Goal: Task Accomplishment & Management: Manage account settings

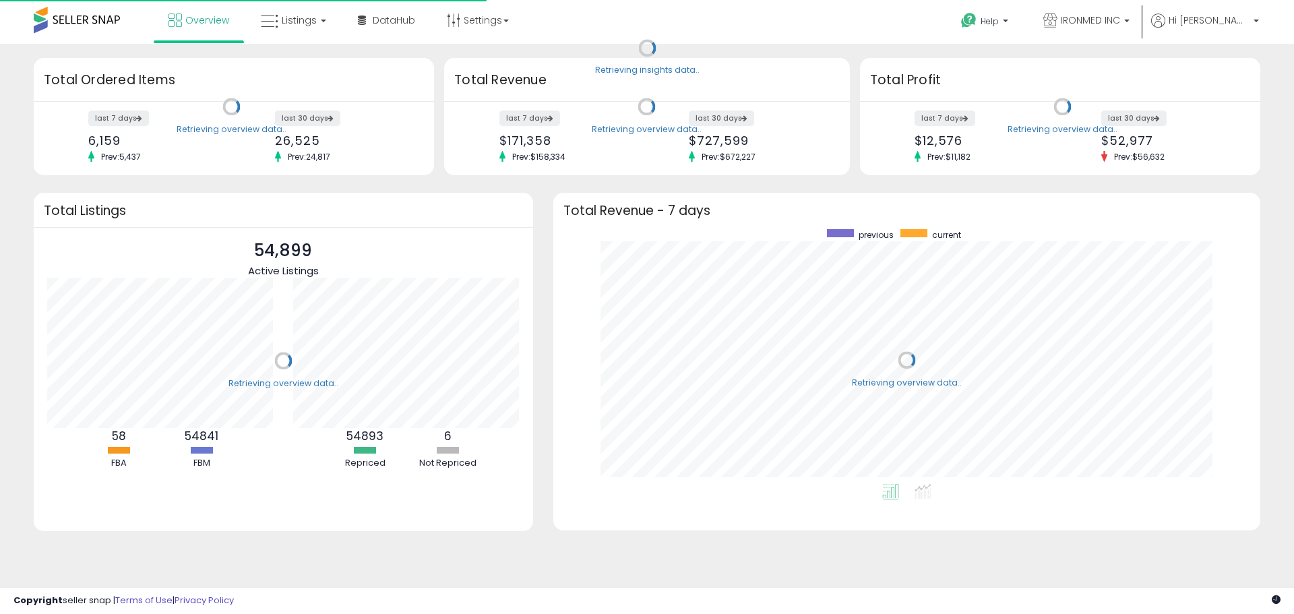
scroll to position [135, 247]
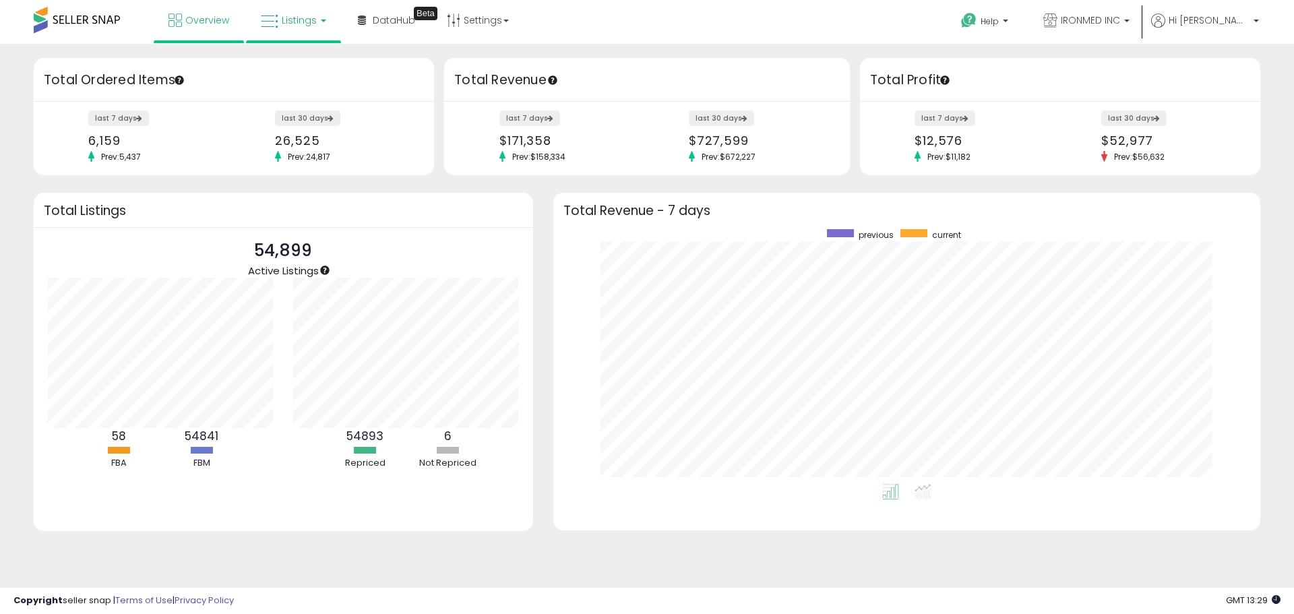
click at [267, 36] on link "Listings" at bounding box center [294, 20] width 86 height 40
click at [289, 58] on icon at bounding box center [303, 67] width 59 height 18
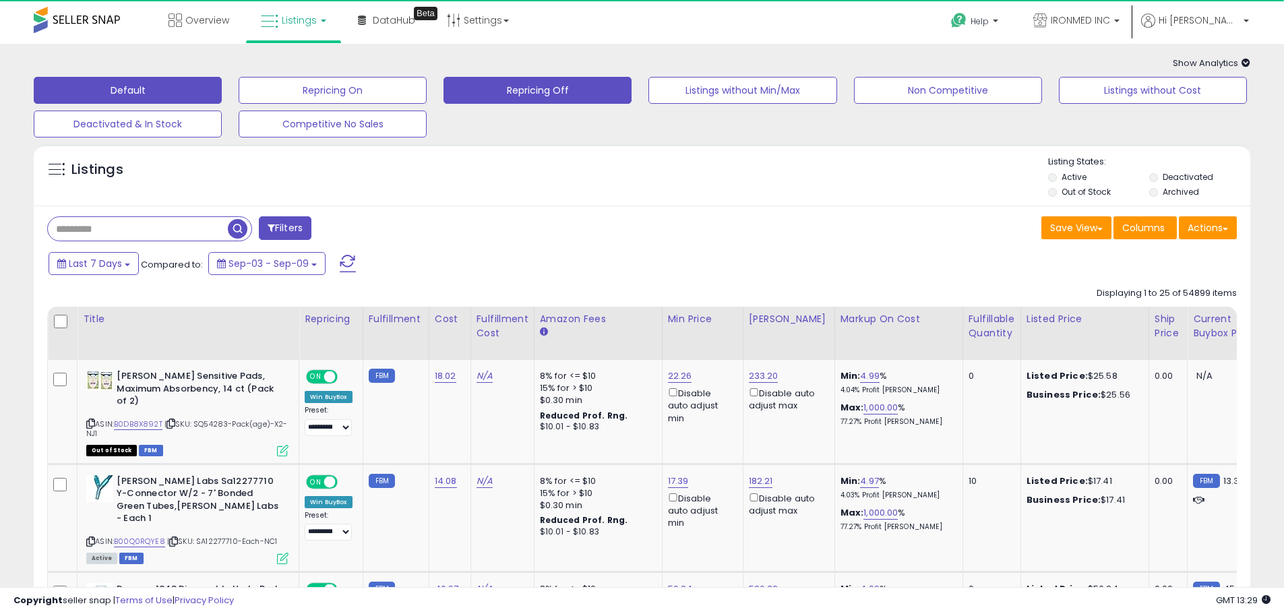
click at [504, 101] on button "Repricing Off" at bounding box center [538, 90] width 188 height 27
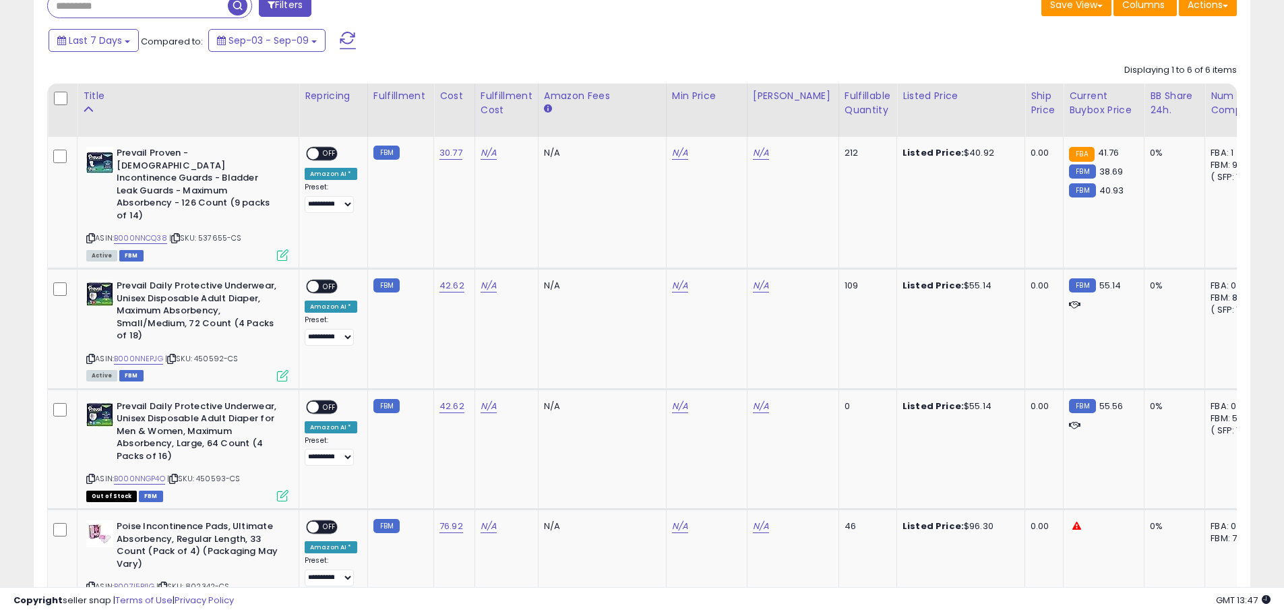
scroll to position [202, 0]
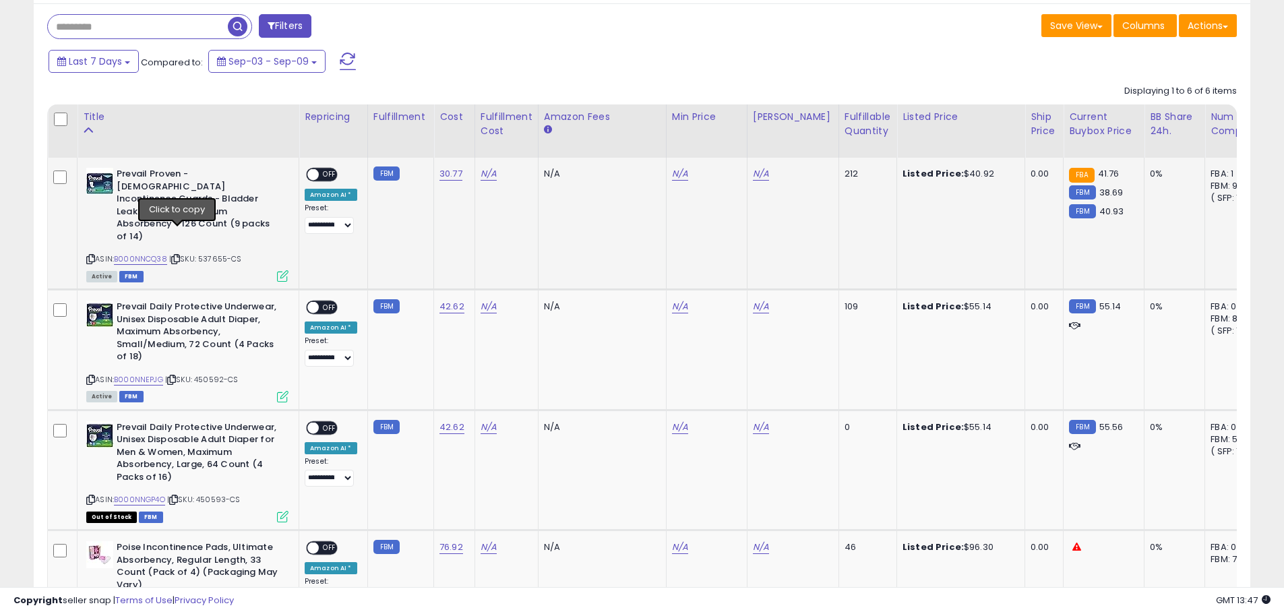
click at [179, 256] on icon at bounding box center [175, 259] width 9 height 7
click at [90, 256] on icon at bounding box center [90, 259] width 9 height 7
click at [180, 256] on icon at bounding box center [175, 259] width 9 height 7
drag, startPoint x: 432, startPoint y: 173, endPoint x: 458, endPoint y: 168, distance: 26.2
click at [458, 168] on td "30.77" at bounding box center [454, 224] width 41 height 132
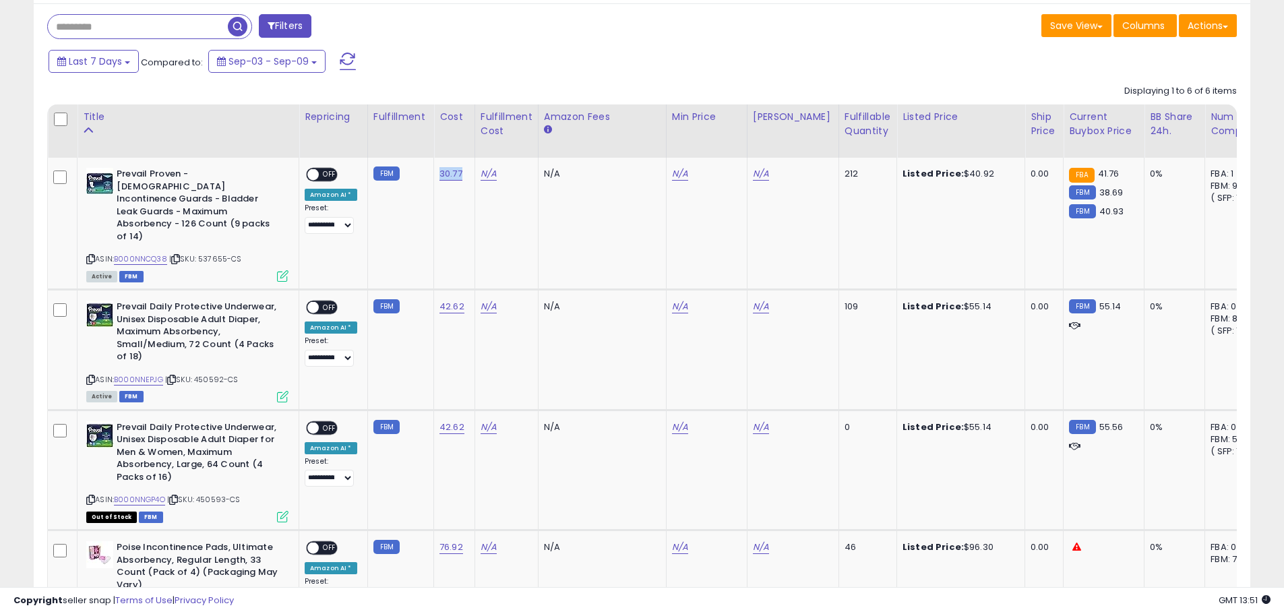
copy link "30.77"
click at [672, 174] on link "N/A" at bounding box center [680, 173] width 16 height 13
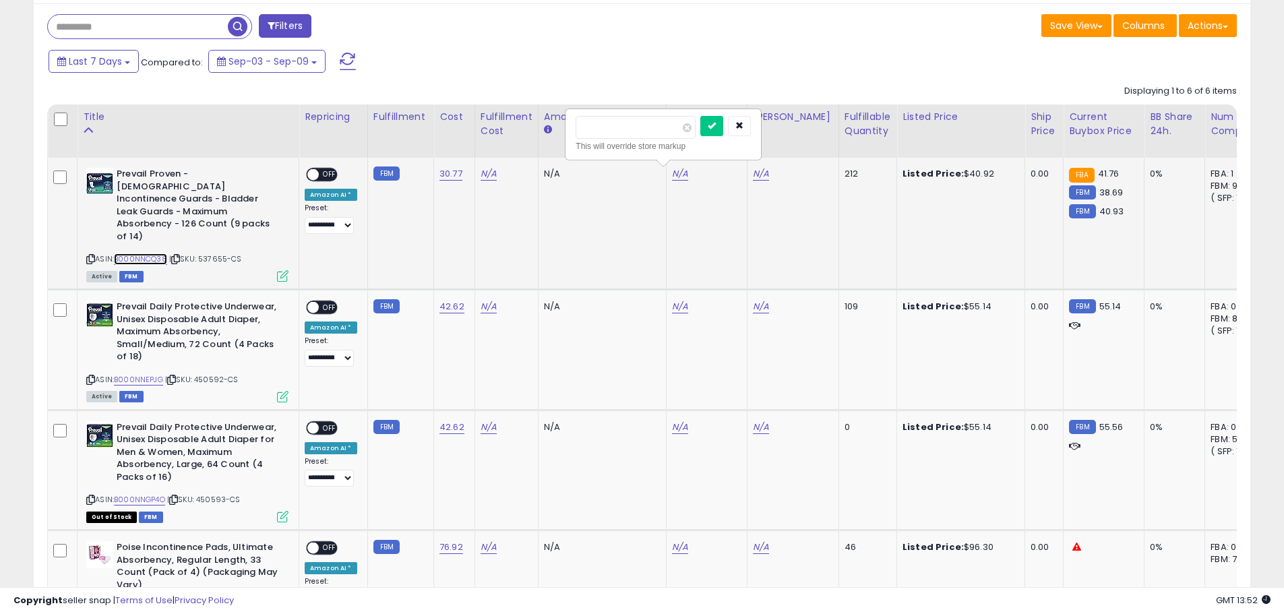
click at [159, 253] on link "B000NNCQ38" at bounding box center [140, 258] width 53 height 11
click at [582, 128] on input "number" at bounding box center [636, 127] width 120 height 23
type input "*****"
click at [716, 125] on icon "submit" at bounding box center [712, 125] width 8 height 8
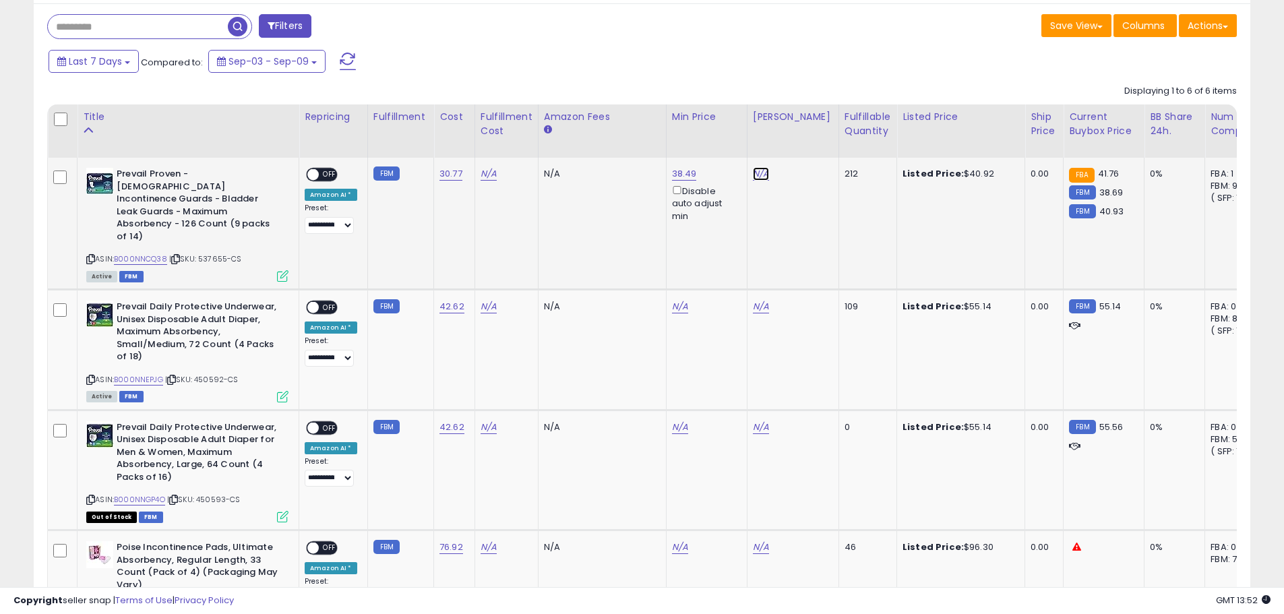
click at [753, 177] on link "N/A" at bounding box center [761, 173] width 16 height 13
click at [731, 136] on input "number" at bounding box center [717, 127] width 120 height 23
type input "*****"
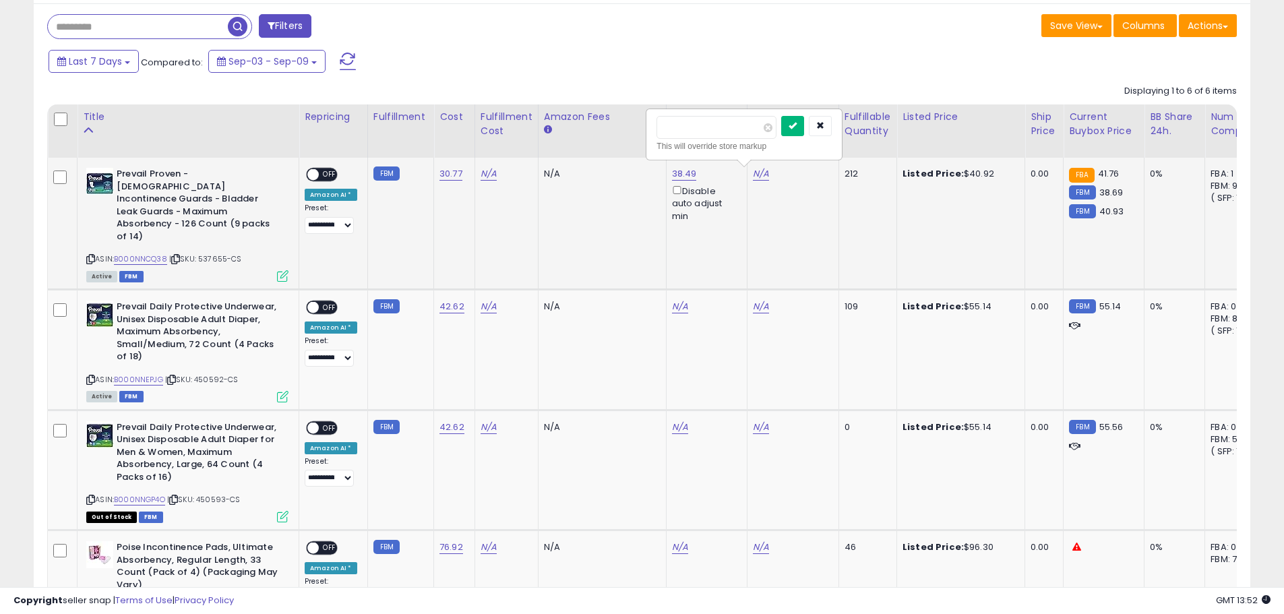
click at [797, 126] on icon "submit" at bounding box center [793, 125] width 8 height 8
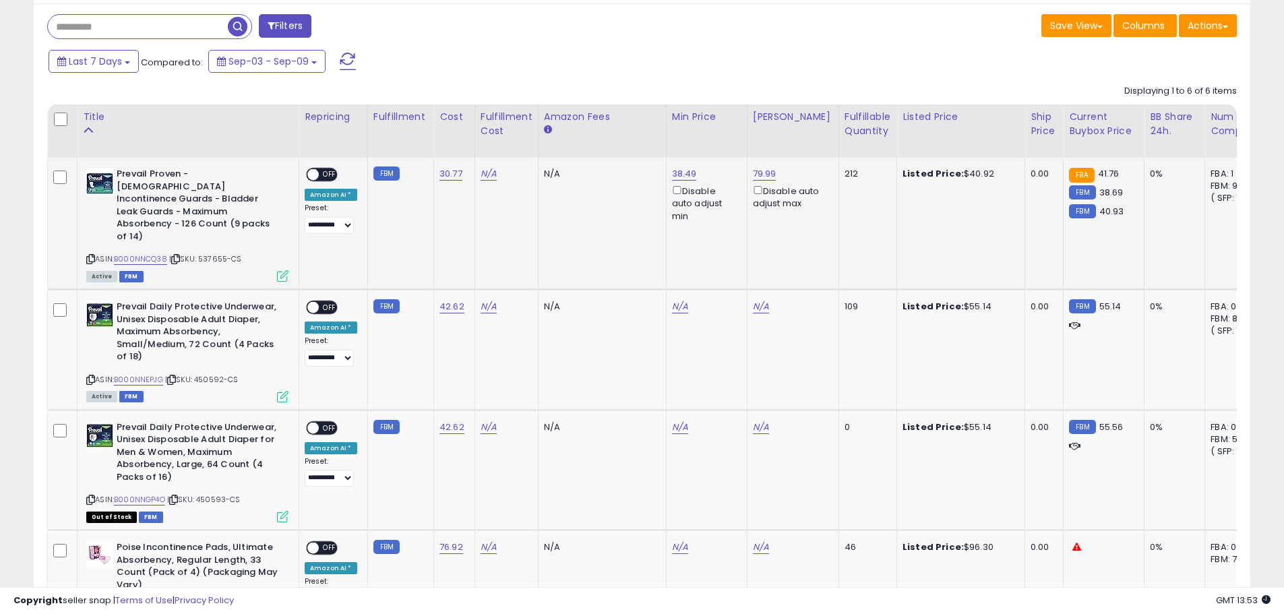
click at [321, 179] on div "ON OFF" at bounding box center [307, 174] width 32 height 11
click at [316, 173] on span at bounding box center [312, 174] width 11 height 11
drag, startPoint x: 431, startPoint y: 275, endPoint x: 456, endPoint y: 280, distance: 24.7
click at [456, 290] on td "42.62" at bounding box center [454, 350] width 41 height 120
copy link "42.62"
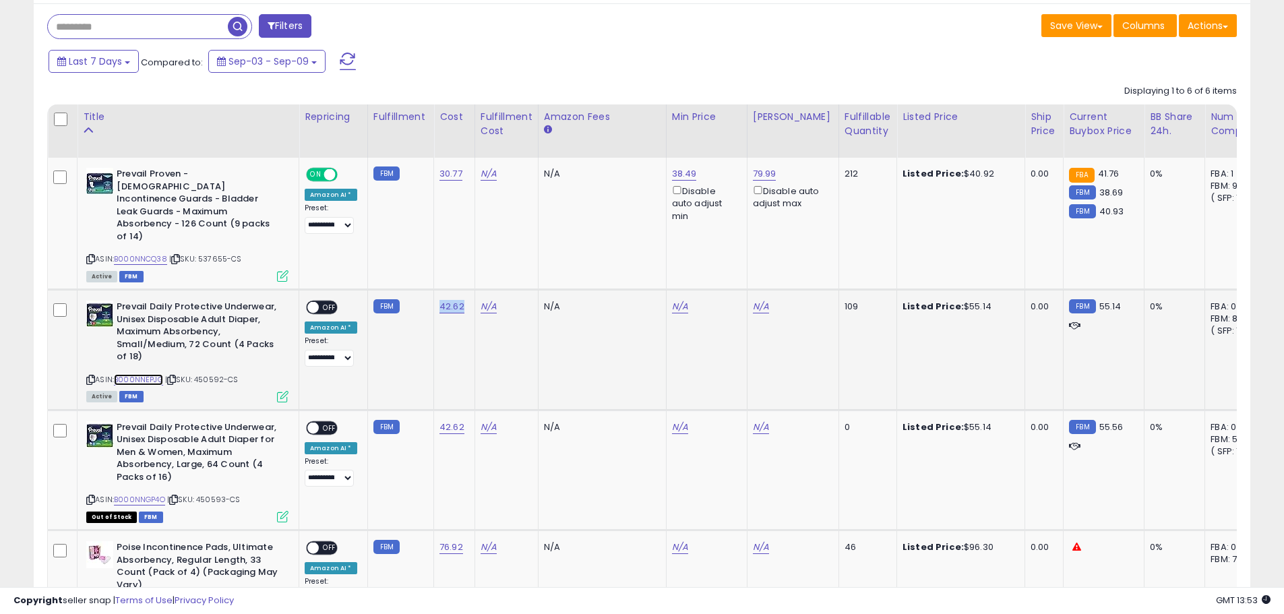
click at [152, 374] on link "B000NNEPJG" at bounding box center [138, 379] width 49 height 11
click at [672, 300] on link "N/A" at bounding box center [680, 306] width 16 height 13
click at [649, 238] on input "number" at bounding box center [636, 235] width 120 height 23
type input "*****"
click at [716, 232] on icon "submit" at bounding box center [712, 233] width 8 height 8
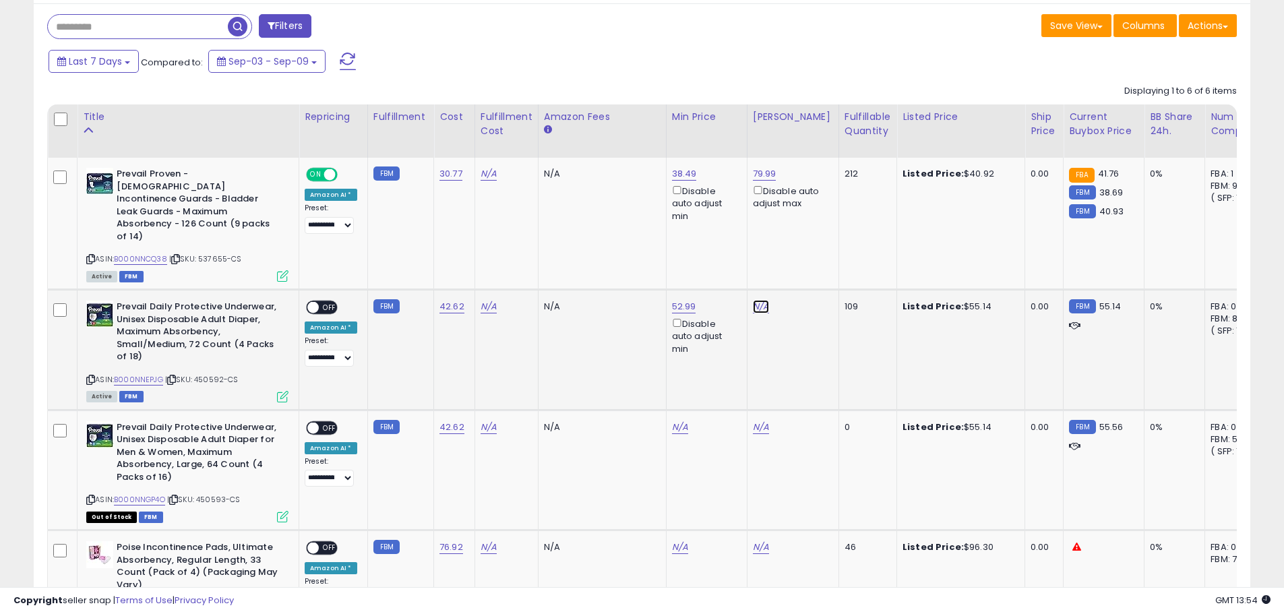
click at [759, 300] on link "N/A" at bounding box center [761, 306] width 16 height 13
click at [736, 239] on input "number" at bounding box center [717, 235] width 120 height 23
type input "*****"
click at [797, 233] on icon "submit" at bounding box center [793, 233] width 8 height 8
click at [331, 302] on span "OFF" at bounding box center [330, 307] width 22 height 11
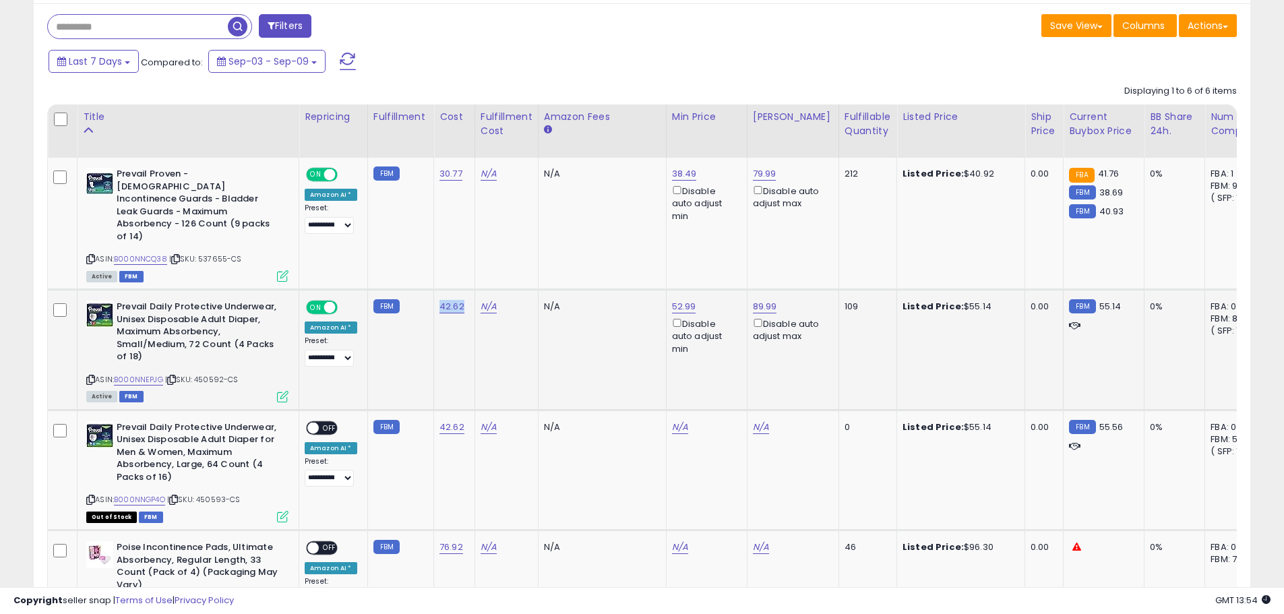
drag, startPoint x: 442, startPoint y: 283, endPoint x: 467, endPoint y: 290, distance: 25.2
click at [467, 290] on td "42.62" at bounding box center [454, 350] width 41 height 120
copy link "42.62"
click at [672, 421] on link "N/A" at bounding box center [680, 427] width 16 height 13
click at [158, 494] on link "B000NNGP4O" at bounding box center [139, 499] width 51 height 11
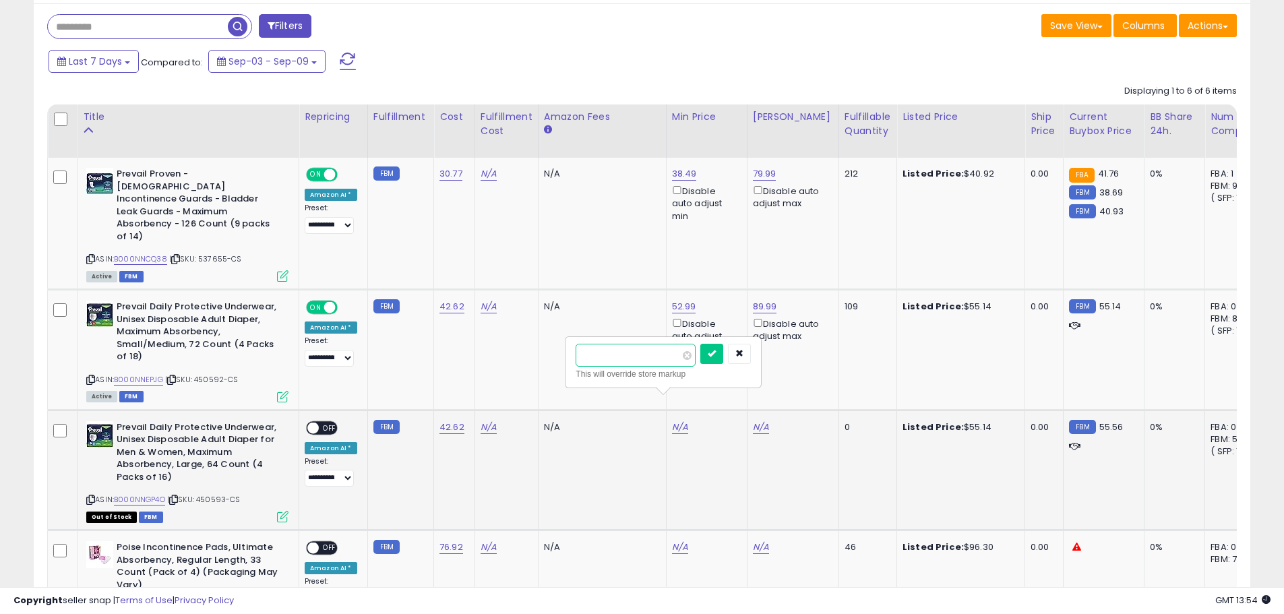
click at [639, 357] on input "number" at bounding box center [636, 355] width 120 height 23
type input "****"
click at [723, 349] on button "submit" at bounding box center [711, 354] width 23 height 20
click at [754, 421] on link "N/A" at bounding box center [761, 427] width 16 height 13
click at [729, 351] on input "number" at bounding box center [717, 355] width 120 height 23
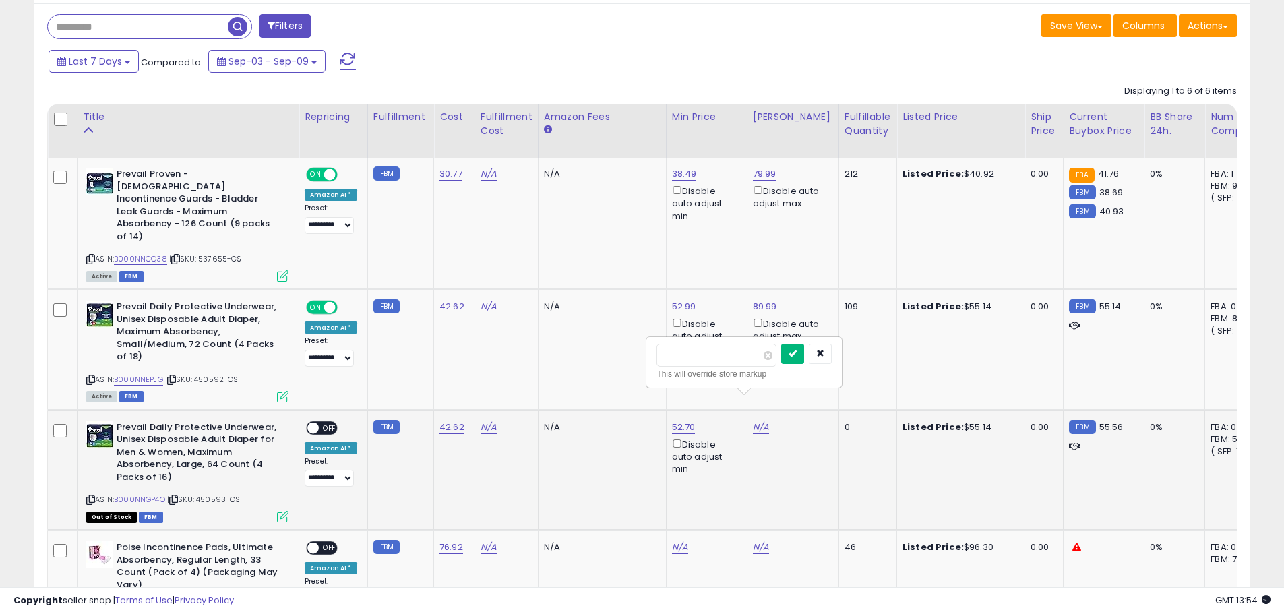
type input "*****"
click at [797, 351] on icon "submit" at bounding box center [793, 353] width 8 height 8
click at [319, 422] on span "OFF" at bounding box center [330, 427] width 22 height 11
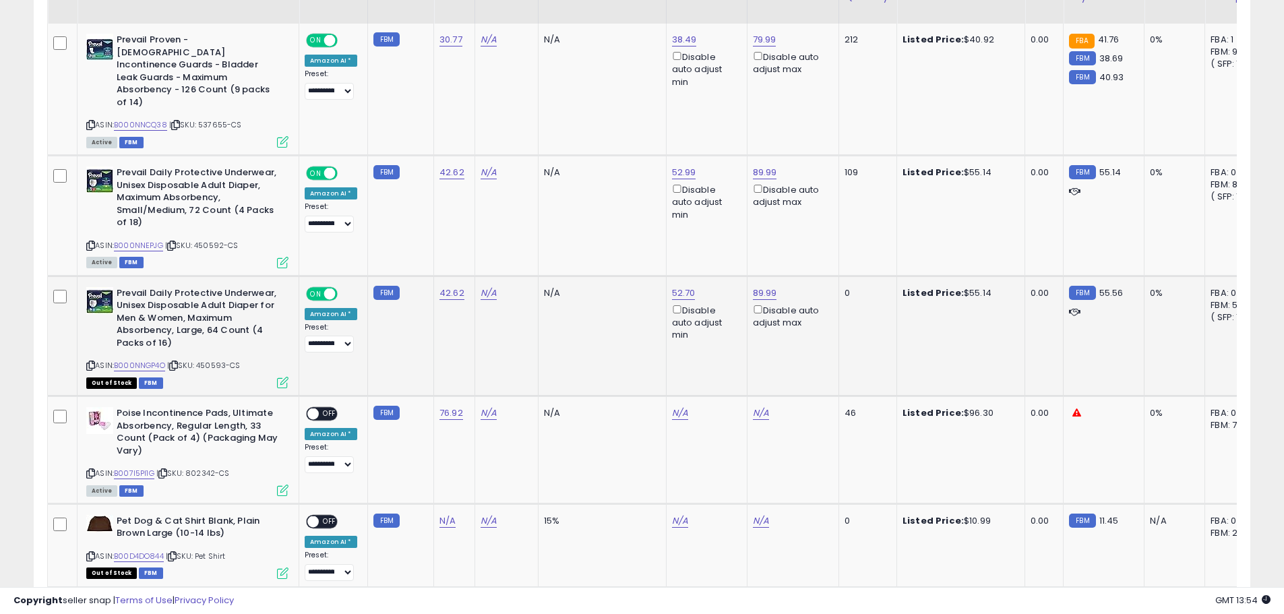
scroll to position [337, 0]
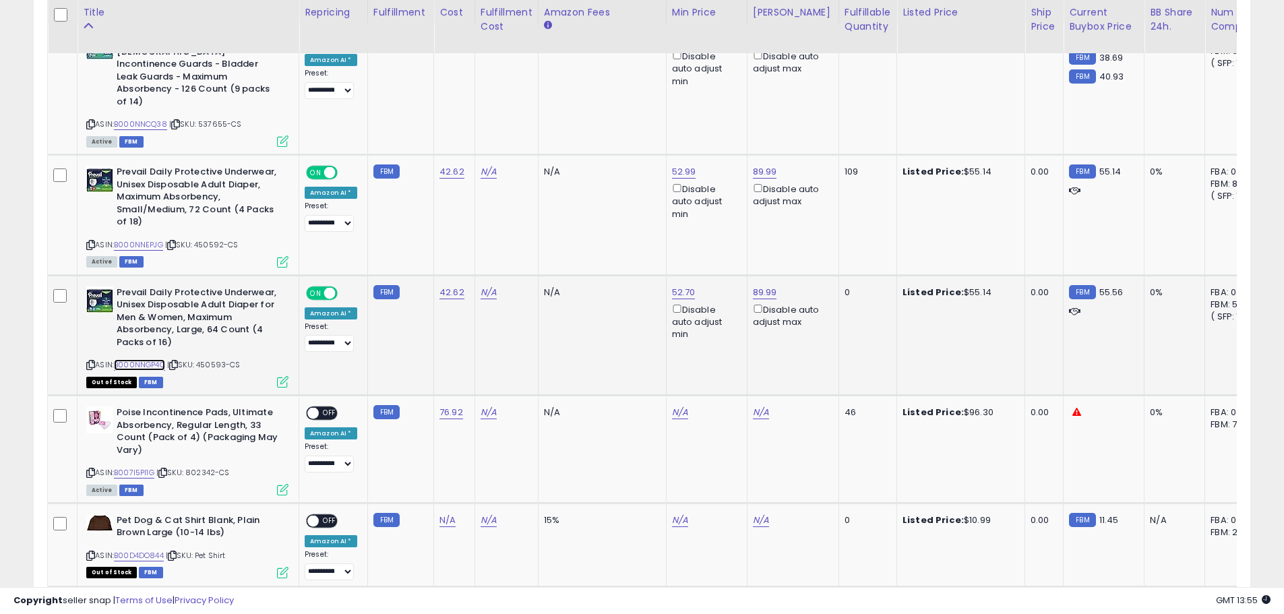
click at [151, 359] on link "B000NNGP4O" at bounding box center [139, 364] width 51 height 11
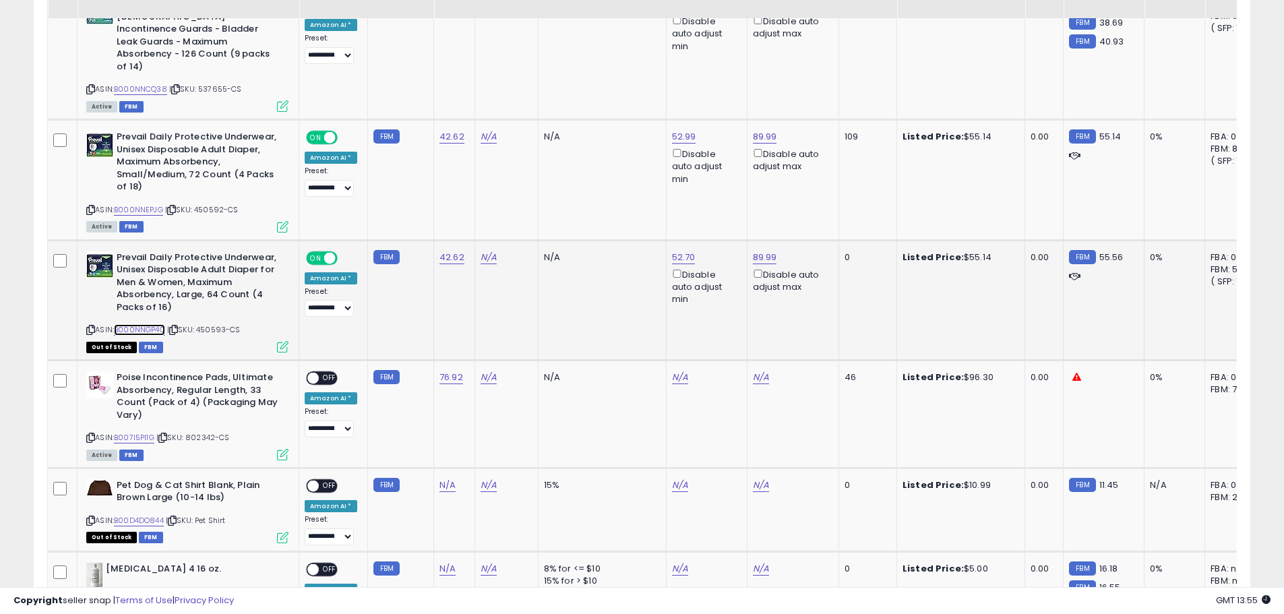
scroll to position [404, 0]
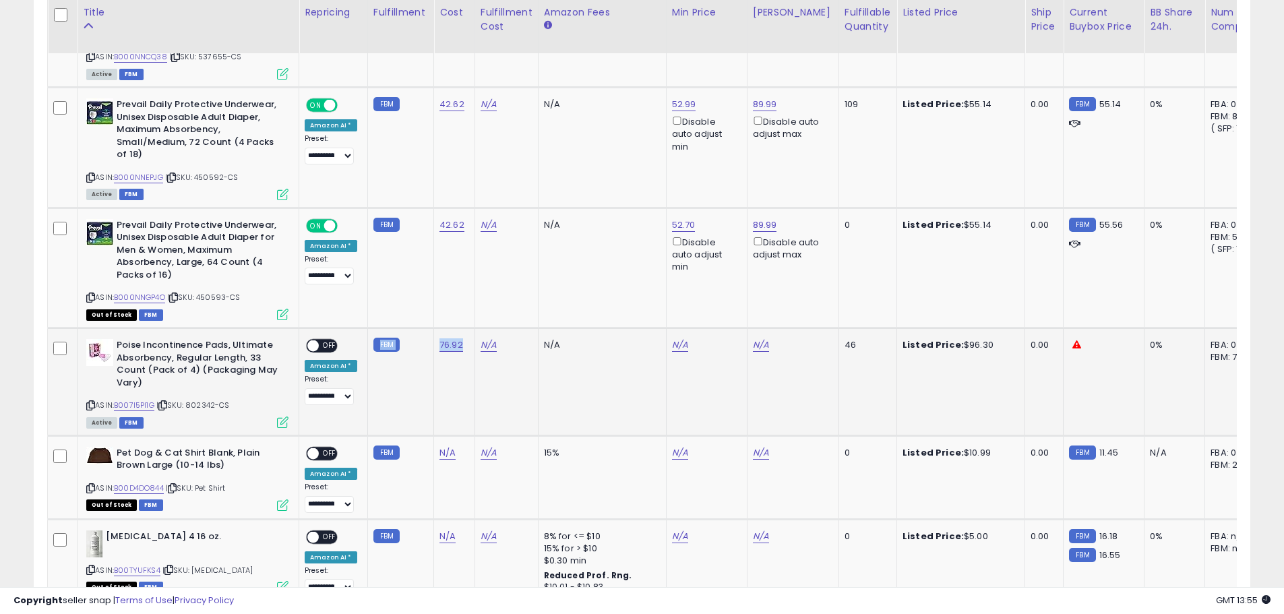
drag, startPoint x: 428, startPoint y: 319, endPoint x: 458, endPoint y: 320, distance: 30.4
click at [458, 328] on tr "**********" at bounding box center [1013, 382] width 1931 height 108
copy tr "FBM 76.92"
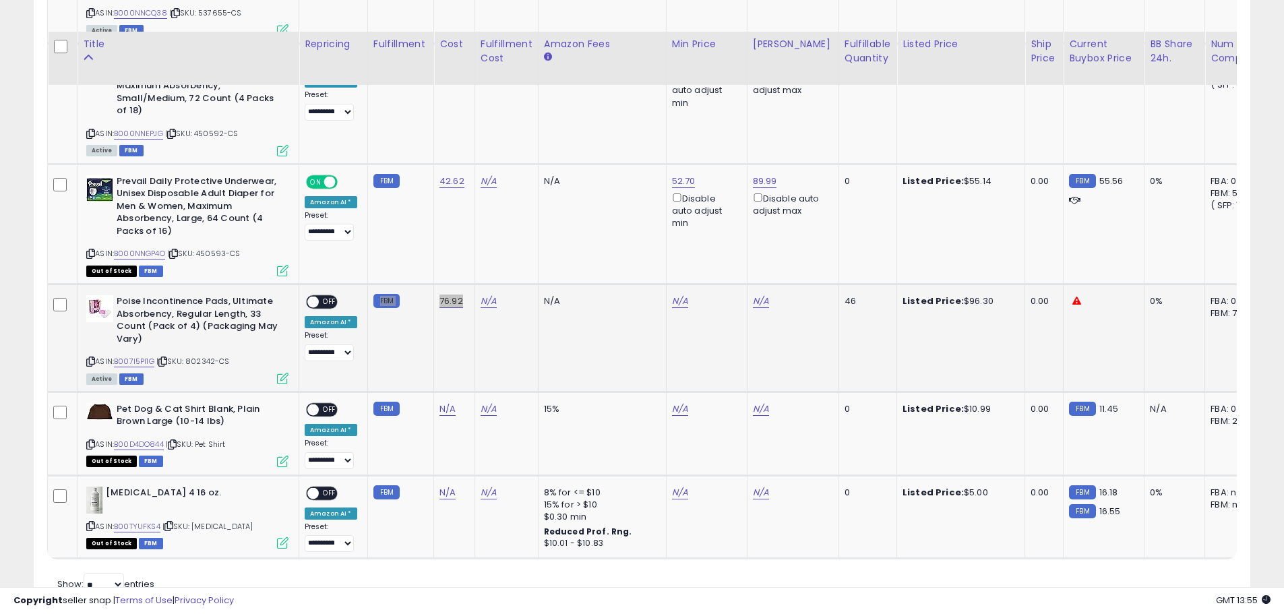
scroll to position [483, 0]
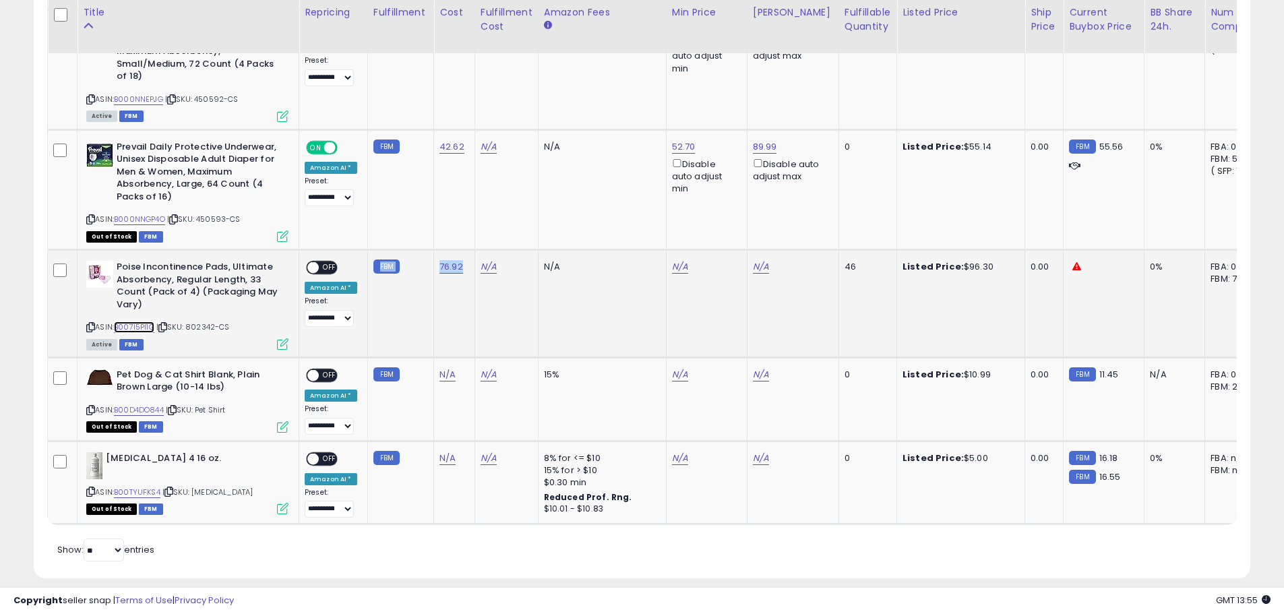
click at [146, 322] on link "B007I5PI1G" at bounding box center [134, 327] width 40 height 11
click at [672, 260] on link "N/A" at bounding box center [680, 266] width 16 height 13
click at [635, 187] on input "number" at bounding box center [636, 195] width 120 height 23
type input "*****"
click at [716, 196] on icon "submit" at bounding box center [712, 193] width 8 height 8
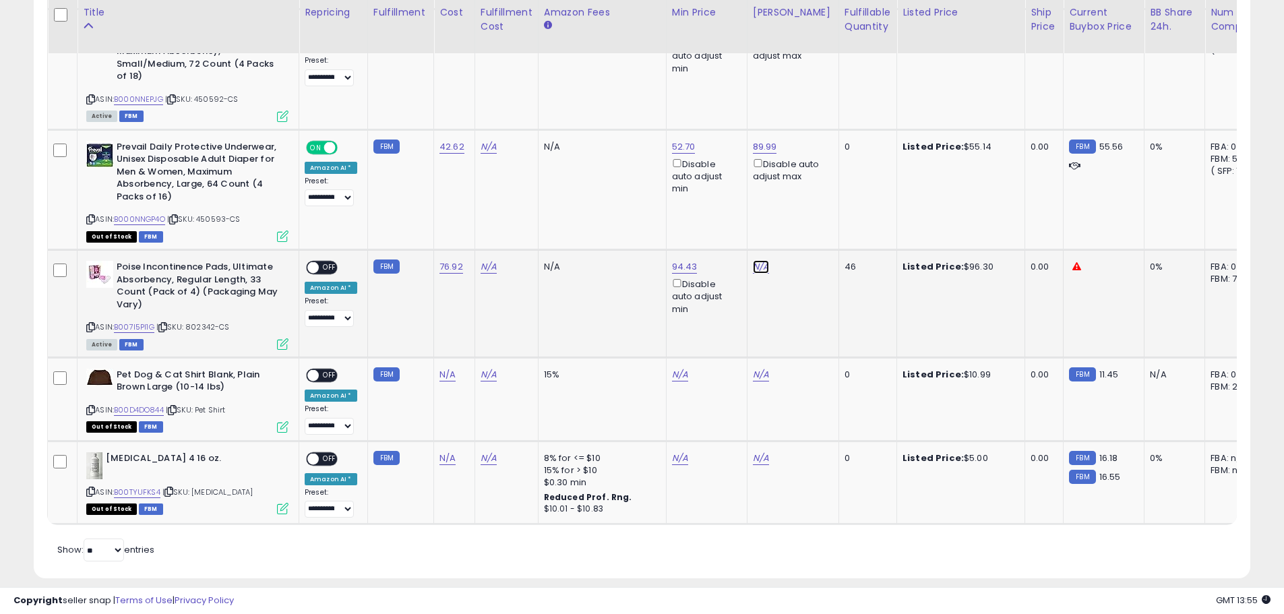
click at [753, 260] on link "N/A" at bounding box center [761, 266] width 16 height 13
click at [727, 194] on input "number" at bounding box center [717, 195] width 120 height 23
type input "******"
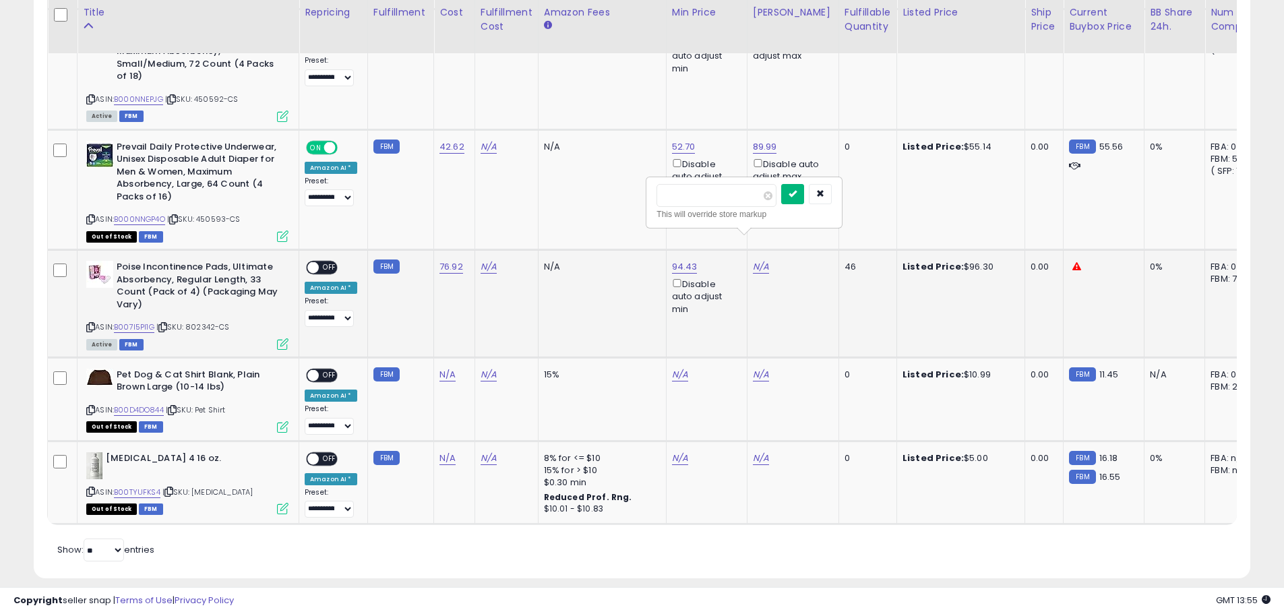
click at [797, 198] on icon "submit" at bounding box center [793, 193] width 8 height 8
click at [320, 262] on div "ON OFF" at bounding box center [307, 267] width 32 height 11
click at [320, 262] on span "OFF" at bounding box center [330, 267] width 22 height 11
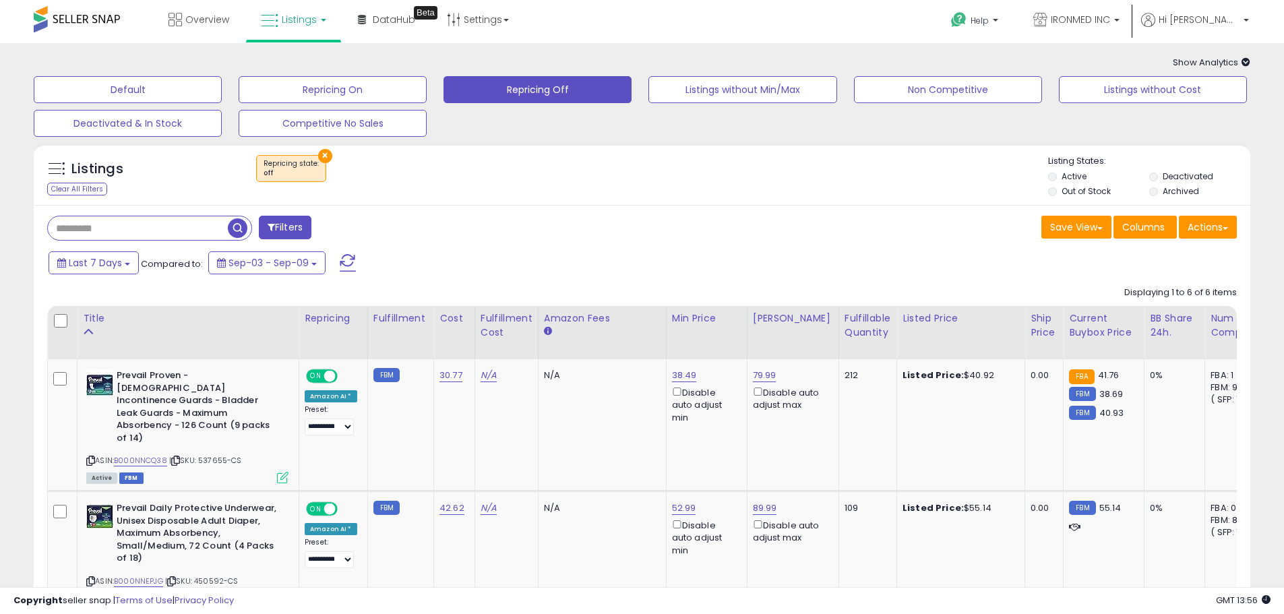
scroll to position [0, 0]
click at [245, 227] on span "button" at bounding box center [238, 229] width 20 height 20
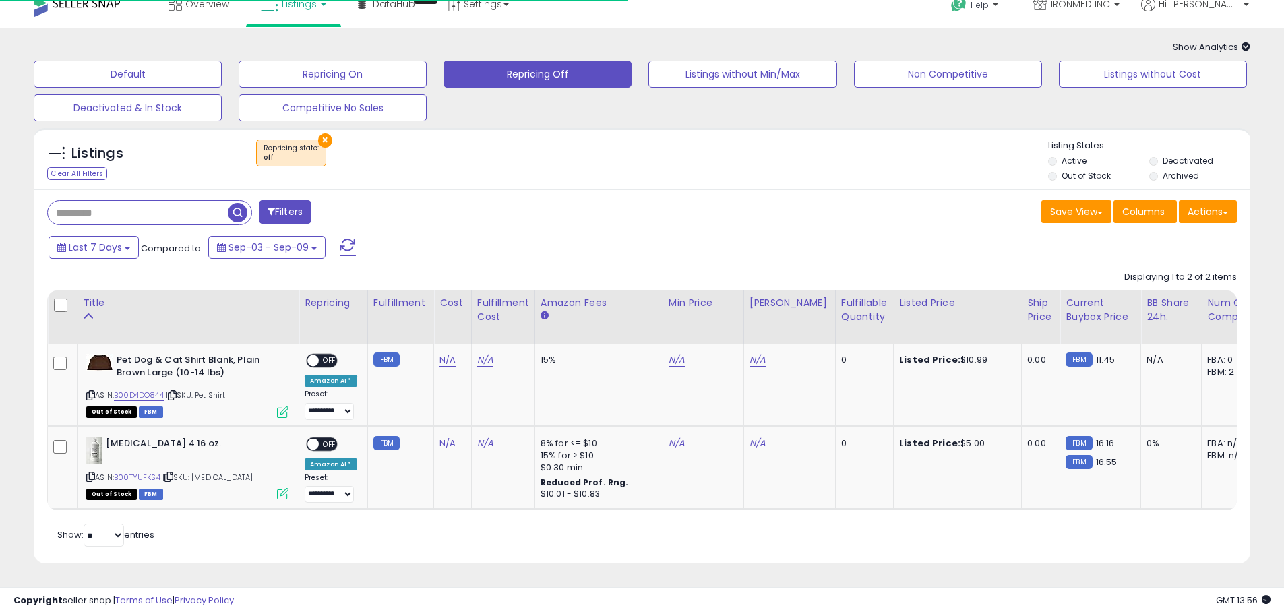
scroll to position [26, 0]
